Goal: Information Seeking & Learning: Learn about a topic

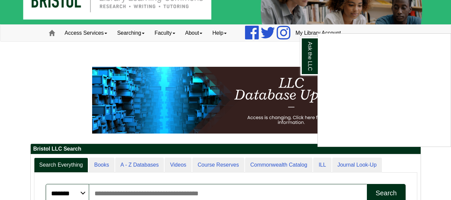
scroll to position [25, 0]
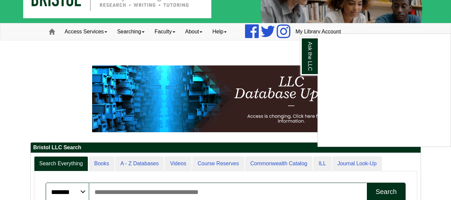
click at [143, 29] on div "Ask the LLC" at bounding box center [225, 100] width 451 height 200
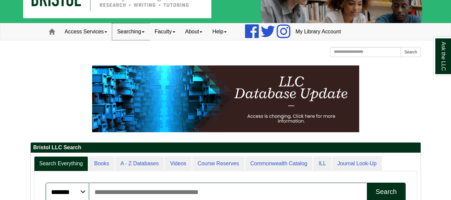
click at [147, 33] on link "Searching" at bounding box center [130, 31] width 37 height 17
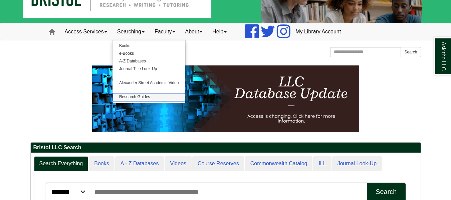
click at [133, 96] on link "Research Guides" at bounding box center [149, 97] width 73 height 8
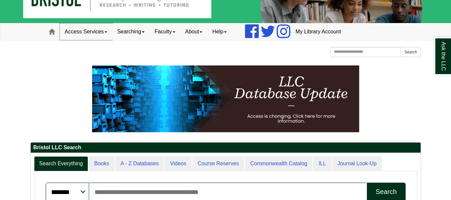
click at [105, 27] on link "Access Services" at bounding box center [86, 31] width 52 height 17
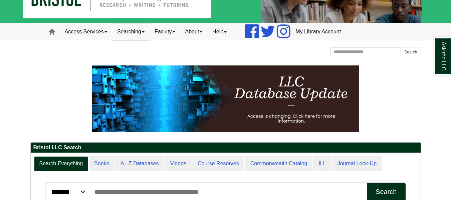
click at [141, 37] on link "Searching" at bounding box center [130, 31] width 37 height 17
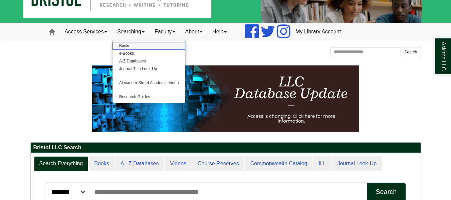
click at [137, 47] on link "Books" at bounding box center [149, 46] width 73 height 8
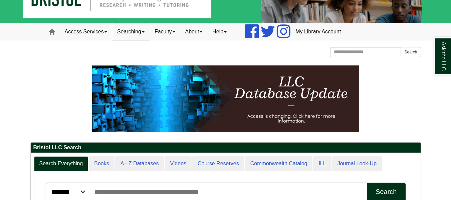
click at [122, 34] on link "Searching" at bounding box center [130, 31] width 37 height 17
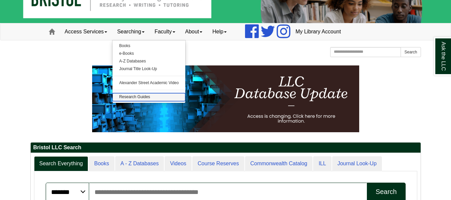
click at [133, 97] on link "Research Guides" at bounding box center [149, 97] width 73 height 8
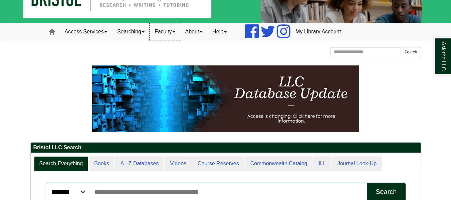
click at [174, 28] on link "Faculty" at bounding box center [165, 31] width 31 height 17
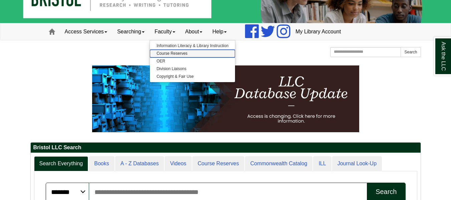
click at [172, 54] on link "Course Reserves" at bounding box center [192, 54] width 85 height 8
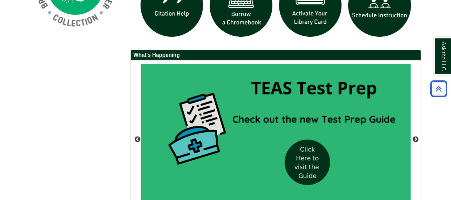
scroll to position [634, 0]
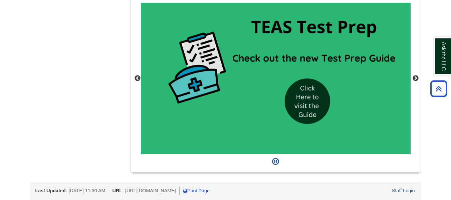
click at [412, 195] on div at bounding box center [225, 196] width 391 height 3
click at [410, 190] on link "Staff Login" at bounding box center [403, 190] width 23 height 5
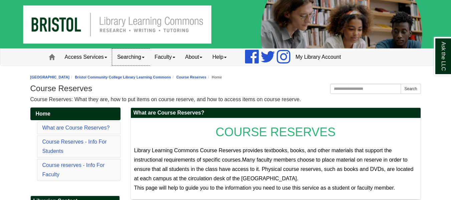
click at [124, 53] on link "Searching" at bounding box center [130, 57] width 37 height 17
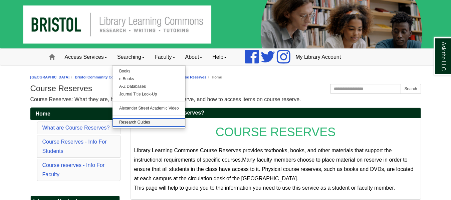
click at [141, 124] on link "Research Guides" at bounding box center [149, 123] width 73 height 8
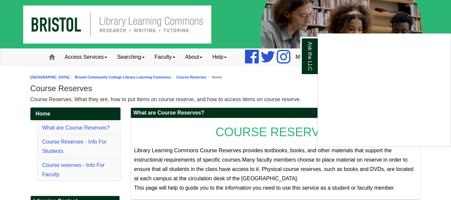
click at [140, 63] on div "Ask the LLC" at bounding box center [225, 100] width 451 height 200
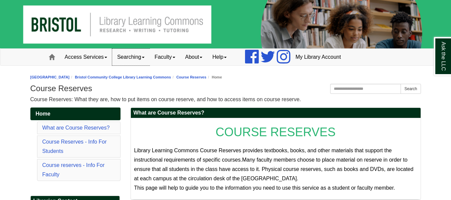
click at [145, 58] on span at bounding box center [143, 57] width 3 height 1
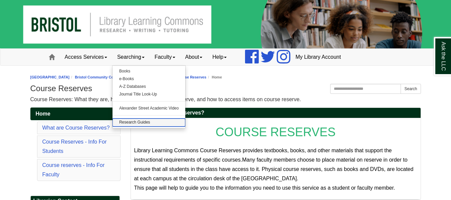
click at [135, 122] on link "Research Guides" at bounding box center [149, 123] width 73 height 8
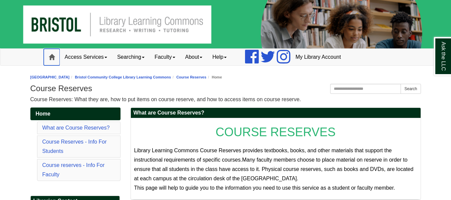
click at [58, 63] on link "Home" at bounding box center [52, 57] width 16 height 17
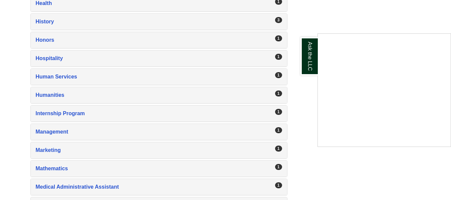
scroll to position [742, 0]
click at [273, 22] on div "Ask the LLC" at bounding box center [225, 100] width 451 height 200
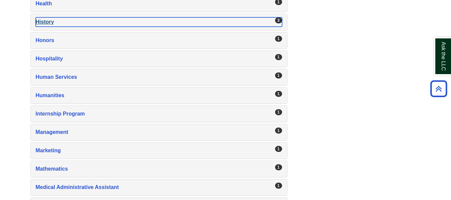
click at [61, 22] on div "History , 3 guides" at bounding box center [159, 21] width 247 height 9
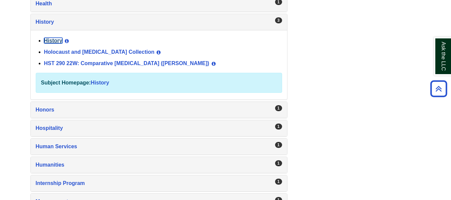
click at [61, 39] on link "History" at bounding box center [53, 41] width 18 height 6
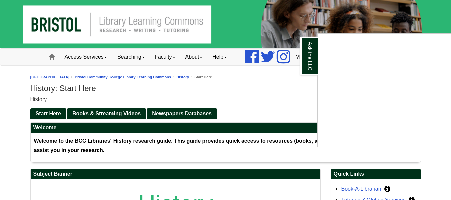
click at [283, 90] on div "Ask the LLC" at bounding box center [225, 100] width 451 height 200
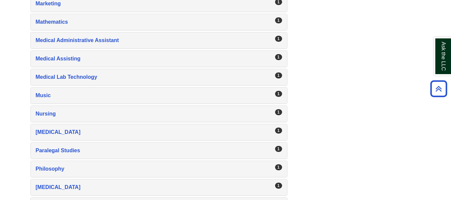
scroll to position [1113, 0]
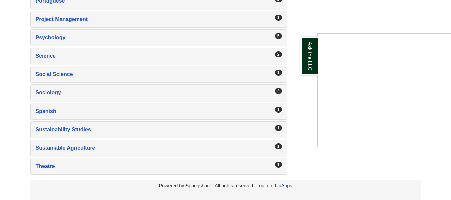
click at [286, 190] on div "Ask the LLC" at bounding box center [225, 100] width 451 height 200
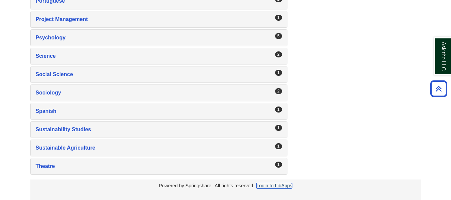
click at [284, 186] on link "Login to LibApps" at bounding box center [275, 185] width 36 height 5
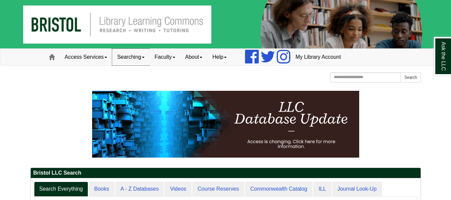
click at [114, 62] on link "Searching" at bounding box center [130, 57] width 37 height 17
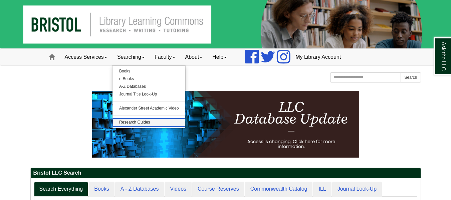
click at [143, 125] on link "Research Guides" at bounding box center [149, 123] width 73 height 8
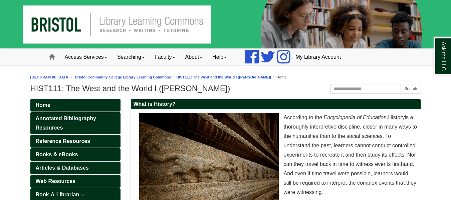
scroll to position [68, 0]
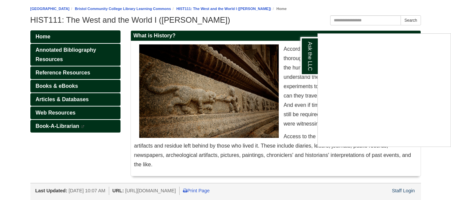
click at [64, 51] on div "Ask the LLC" at bounding box center [225, 100] width 451 height 200
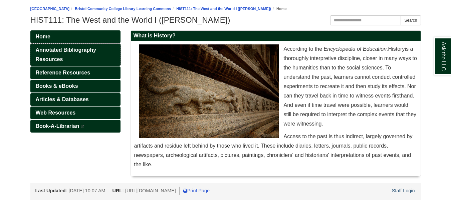
click at [62, 51] on span "Annotated Bibliography Resources" at bounding box center [66, 54] width 60 height 15
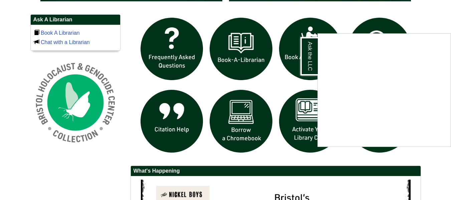
scroll to position [457, 0]
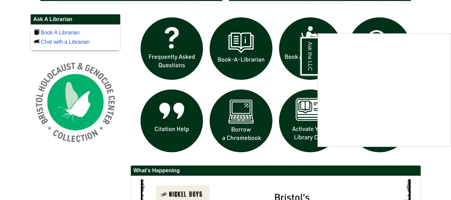
click at [417, 22] on div "Ask the LLC" at bounding box center [225, 100] width 451 height 200
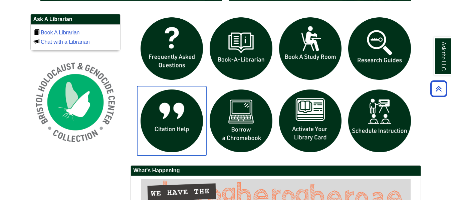
click at [175, 130] on img "slideshow" at bounding box center [172, 121] width 70 height 70
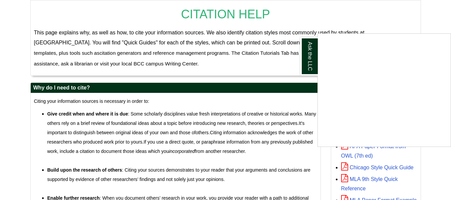
scroll to position [169, 0]
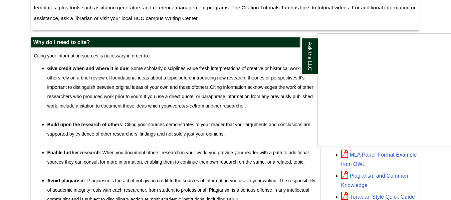
click at [434, 172] on div "Ask the LLC" at bounding box center [225, 100] width 451 height 200
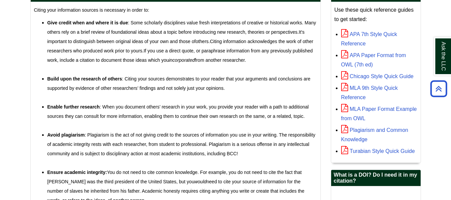
scroll to position [215, 0]
click at [397, 75] on link "Chicago Style Quick Guide" at bounding box center [377, 77] width 73 height 6
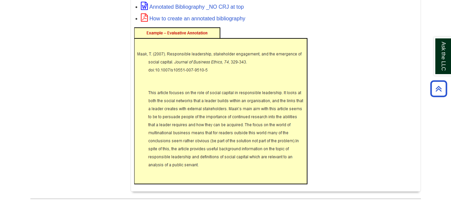
scroll to position [246, 0]
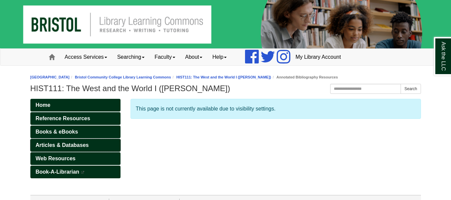
scroll to position [12, 0]
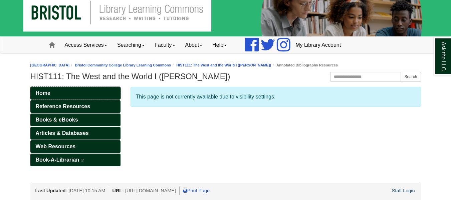
click at [78, 93] on link "Home" at bounding box center [75, 93] width 90 height 13
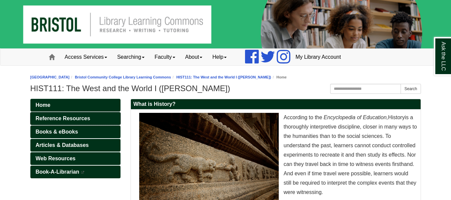
click at [70, 112] on link "Reference Resources" at bounding box center [75, 118] width 90 height 13
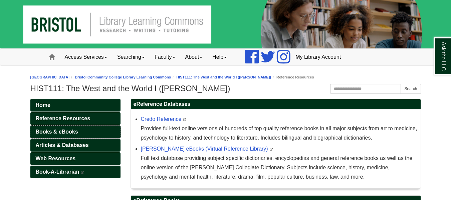
click at [76, 131] on span "Books & eBooks" at bounding box center [57, 132] width 42 height 6
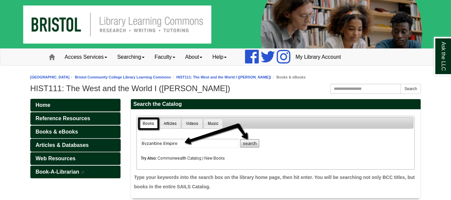
click at [77, 146] on span "Articles & Databases" at bounding box center [62, 145] width 53 height 6
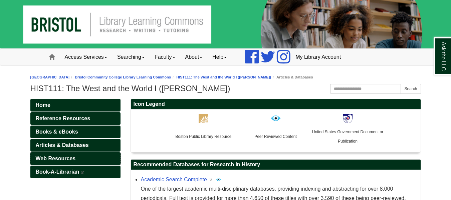
click at [74, 158] on span "Web Resources" at bounding box center [56, 159] width 40 height 6
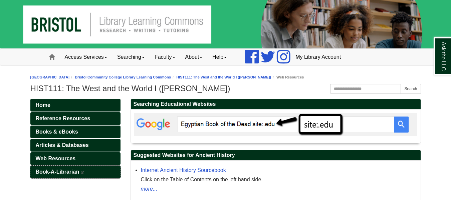
click at [77, 171] on span "Book-A-Librarian" at bounding box center [58, 172] width 44 height 6
